Goal: Information Seeking & Learning: Learn about a topic

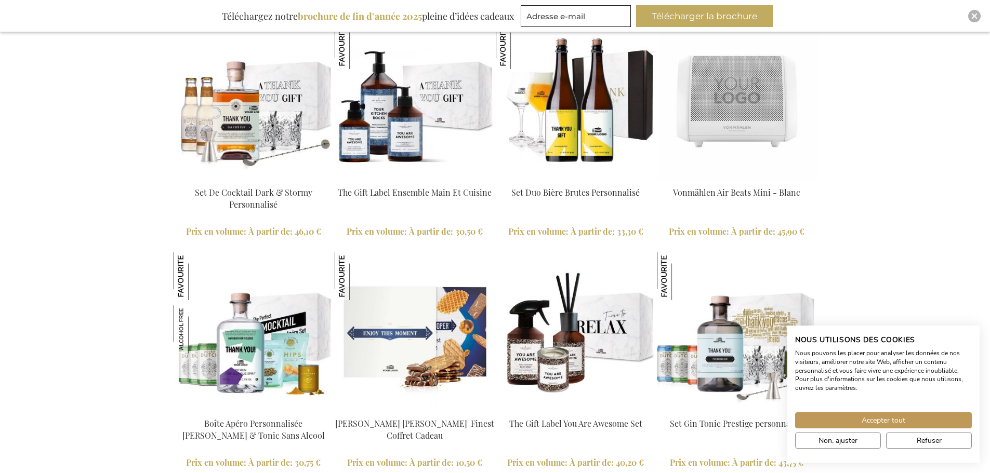
scroll to position [2370, 0]
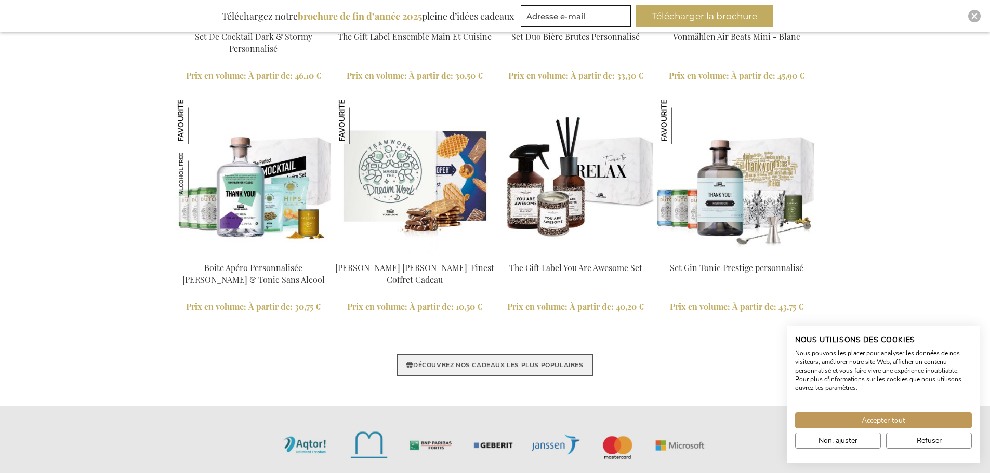
click at [519, 365] on link "DÉCOUVREZ NOS CADEAUX LES PLUS POPULAIRES" at bounding box center [494, 365] width 195 height 22
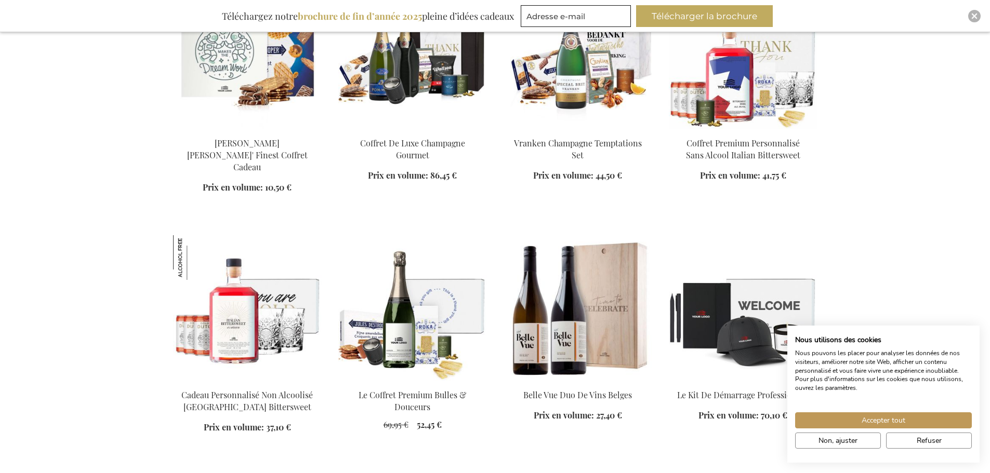
scroll to position [571, 0]
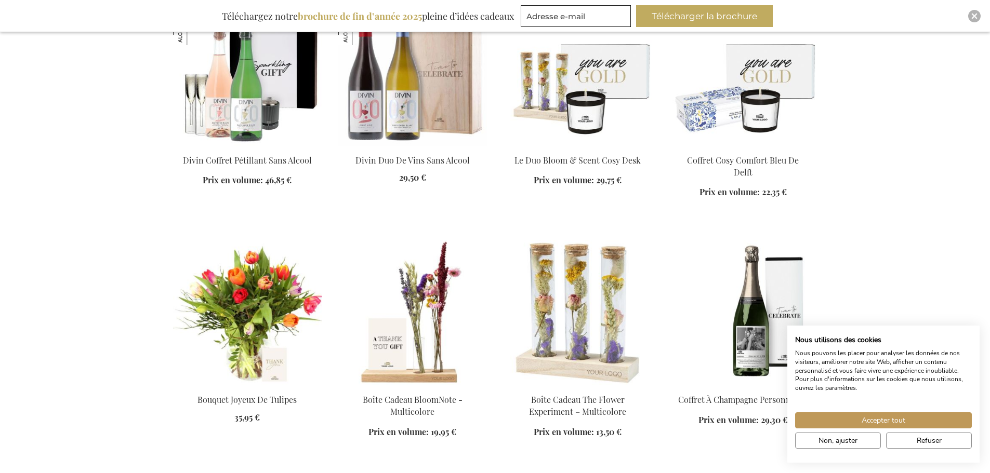
scroll to position [1610, 0]
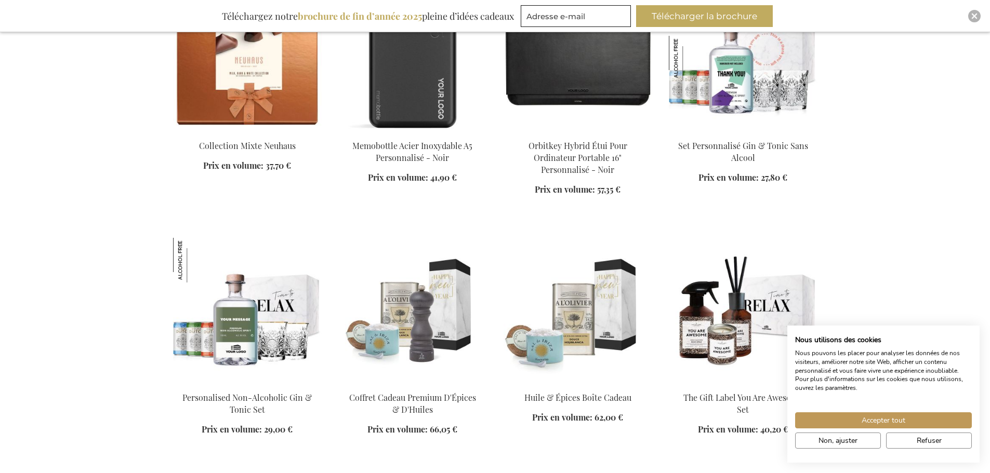
scroll to position [3948, 0]
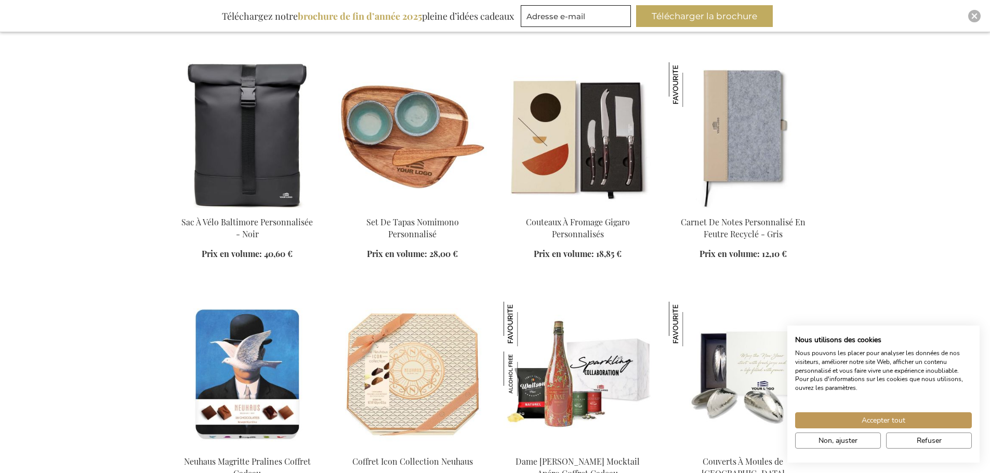
scroll to position [4675, 0]
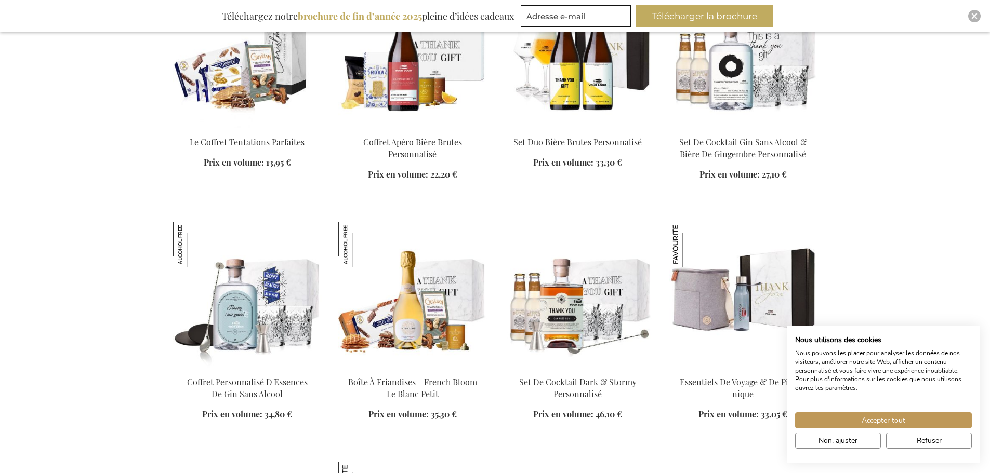
scroll to position [5142, 0]
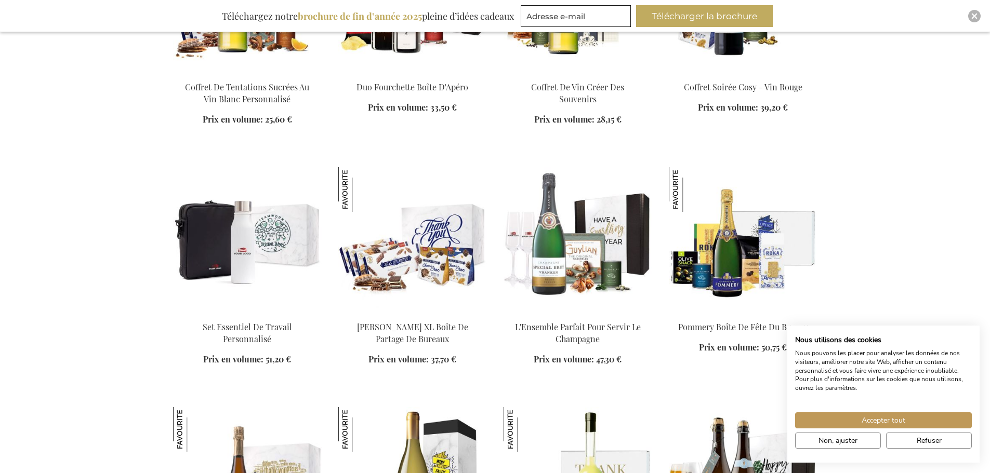
scroll to position [6337, 0]
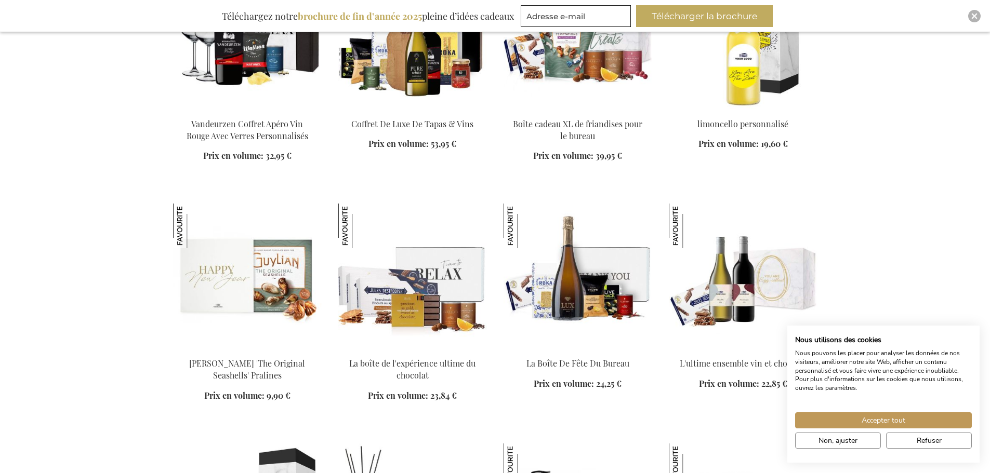
scroll to position [7739, 0]
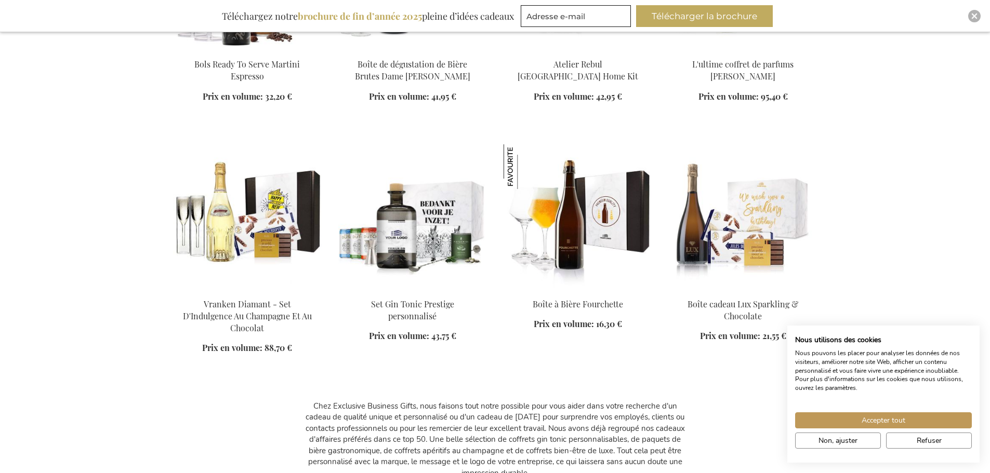
scroll to position [8415, 0]
